Goal: Task Accomplishment & Management: Manage account settings

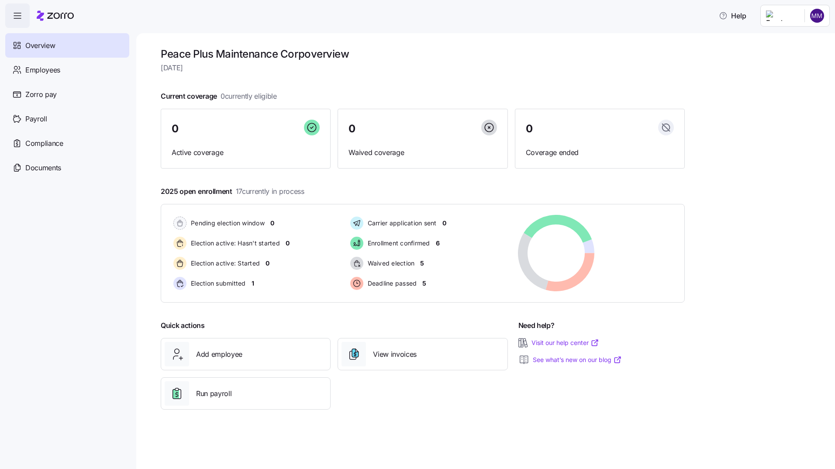
click at [820, 15] on html "Help Overview Employees Zorro pay Payroll Compliance Documents Peace Plus Maint…" at bounding box center [417, 232] width 835 height 464
click at [793, 92] on div "Log out" at bounding box center [782, 89] width 34 height 10
